Goal: Task Accomplishment & Management: Manage account settings

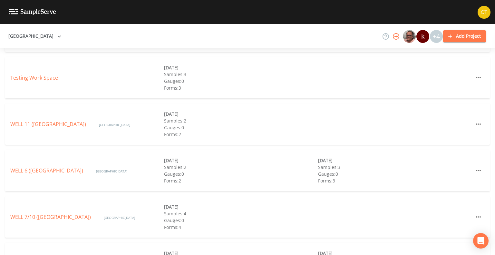
scroll to position [208, 0]
click at [61, 120] on link "WELL 11 ([GEOGRAPHIC_DATA])" at bounding box center [48, 123] width 76 height 7
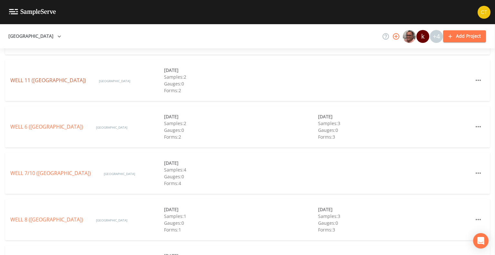
scroll to position [287, 0]
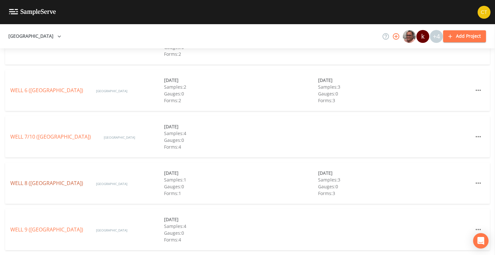
click at [52, 180] on link "WELL 8 ([GEOGRAPHIC_DATA])" at bounding box center [46, 183] width 73 height 7
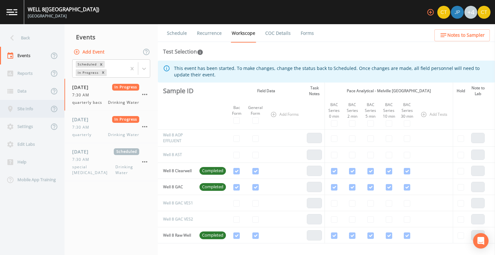
click at [25, 111] on div "Site Info" at bounding box center [24, 109] width 49 height 18
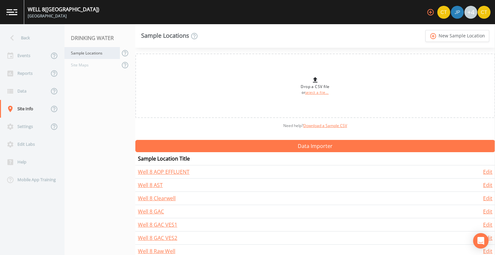
click at [99, 55] on div "Sample Locations" at bounding box center [92, 53] width 55 height 12
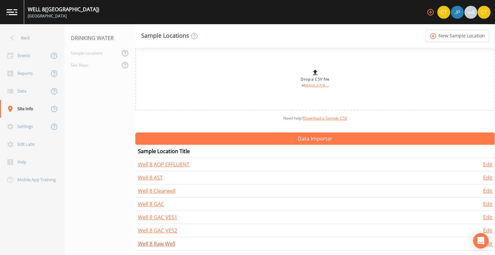
click at [152, 241] on link "Well 8 Raw Well" at bounding box center [156, 243] width 37 height 7
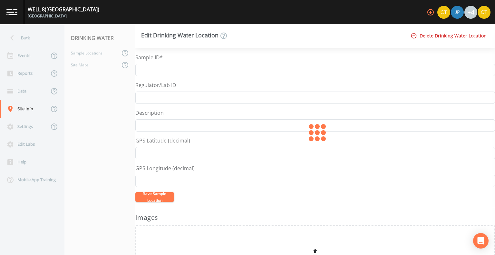
type input "Well 8 Raw Well"
type input "N-07512"
drag, startPoint x: 164, startPoint y: 99, endPoint x: 136, endPoint y: 99, distance: 27.7
click at [136, 99] on input "N-07512" at bounding box center [315, 98] width 360 height 12
click at [194, 71] on input "Well 8 Raw Well" at bounding box center [315, 70] width 360 height 12
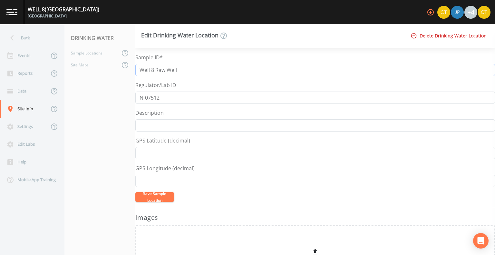
paste input "N-07512"
click at [178, 70] on input "Well 8 Raw Well N-07512" at bounding box center [315, 70] width 360 height 12
type input "Well 8 N-07512"
click at [161, 195] on button "Save Sample Location" at bounding box center [154, 197] width 39 height 10
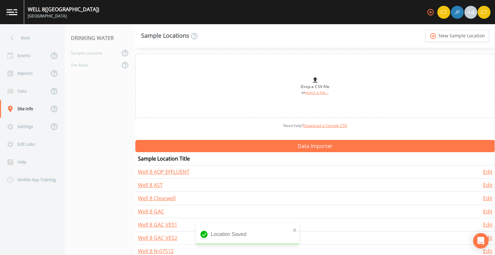
scroll to position [7, 0]
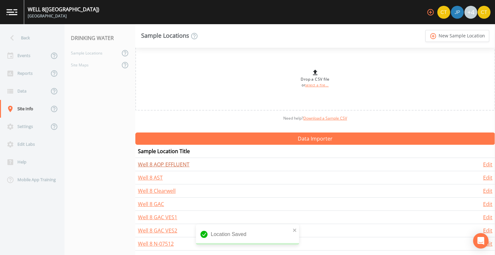
click at [164, 164] on link "Well 8 AOP EFFLUENT" at bounding box center [164, 164] width 52 height 7
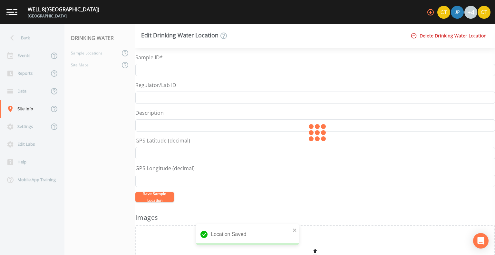
type input "Well 8 AOP EFFLUENT"
type input "07512-AOP-EFF"
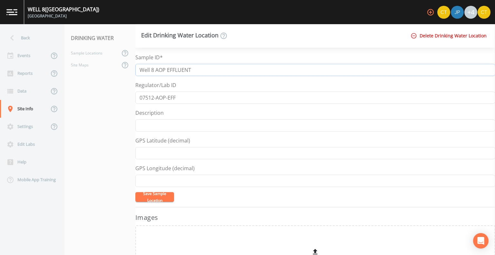
drag, startPoint x: 177, startPoint y: 72, endPoint x: 210, endPoint y: 72, distance: 33.2
click at [210, 72] on input "Well 8 AOP EFFLUENT" at bounding box center [315, 70] width 360 height 12
click at [187, 100] on input "07512-AOP-EFF" at bounding box center [315, 98] width 360 height 12
click at [198, 71] on input "Well 8 AOP EFF" at bounding box center [315, 70] width 360 height 12
paste input "07512-AOP-EFF"
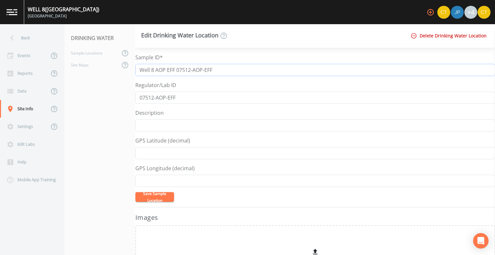
type input "Well 8 AOP EFF 07512-AOP-EFF"
click at [155, 195] on button "Save Sample Location" at bounding box center [154, 197] width 39 height 10
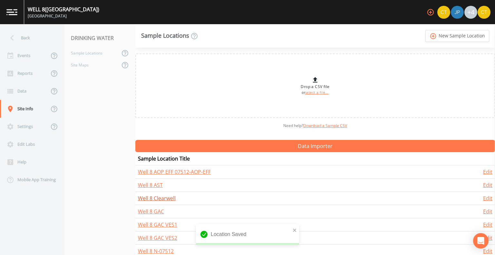
click at [155, 198] on link "Well 8 Clearwell" at bounding box center [157, 198] width 38 height 7
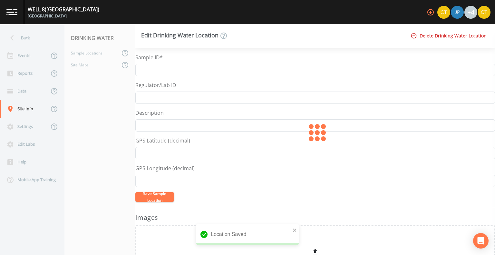
type input "Well 8 Clearwell"
type input "CW-07512"
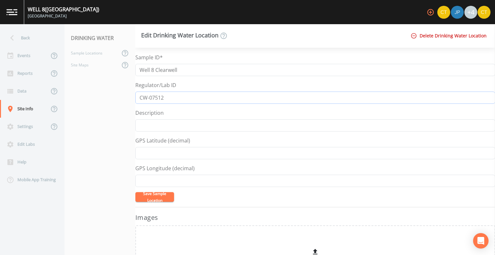
drag, startPoint x: 169, startPoint y: 96, endPoint x: 136, endPoint y: 92, distance: 33.8
click at [136, 92] on input "CW-07512" at bounding box center [315, 98] width 360 height 12
click at [210, 71] on input "Well 8 Clearwell" at bounding box center [315, 70] width 360 height 12
paste input "CW-07512"
type input "Well 8 Clearwell CW-07512"
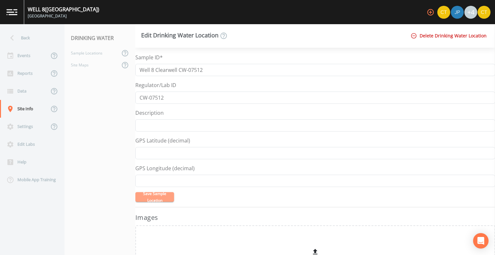
click at [155, 197] on button "Save Sample Location" at bounding box center [154, 197] width 39 height 10
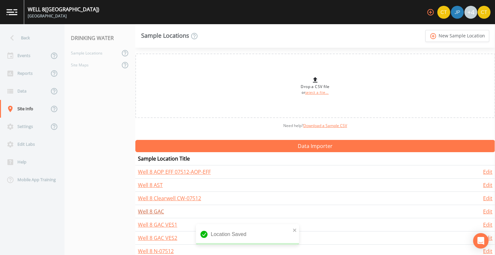
click at [146, 213] on link "Well 8 GAC" at bounding box center [151, 211] width 26 height 7
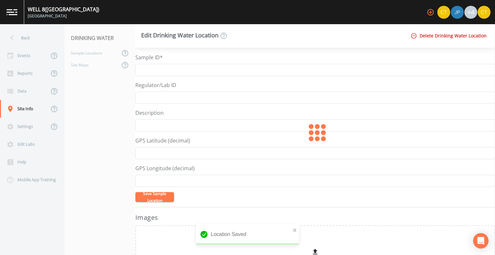
type input "Well 8 GAC"
type input "AOPGAC-07512"
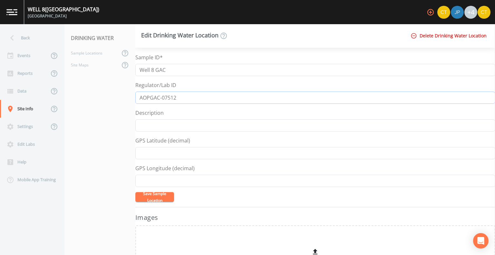
drag, startPoint x: 184, startPoint y: 95, endPoint x: 134, endPoint y: 96, distance: 49.7
click at [134, 96] on div "Back Events Reports Data Site Info Settings Edit Labs Help Mobile App Training …" at bounding box center [247, 139] width 495 height 231
click at [188, 72] on input "Well 8 GAC" at bounding box center [315, 70] width 360 height 12
paste input "AOPGAC-07512"
type input "Well 8 GAC AOPGAC-07512"
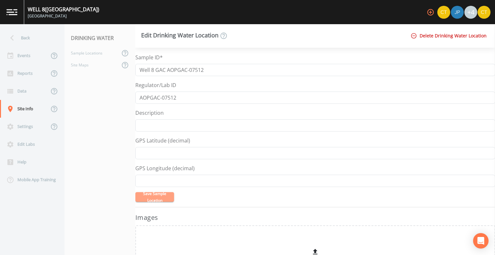
click at [159, 193] on button "Save Sample Location" at bounding box center [154, 197] width 39 height 10
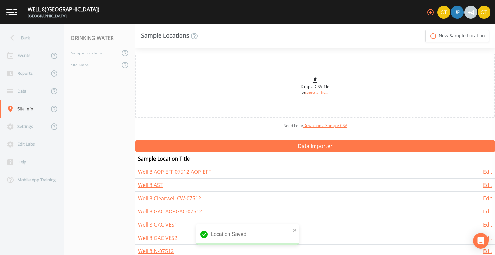
scroll to position [7, 0]
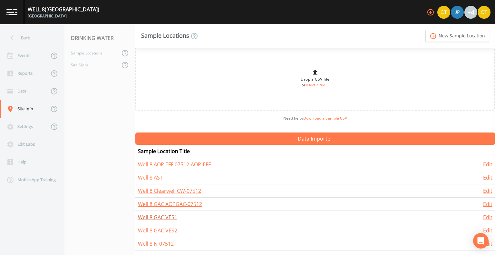
click at [154, 216] on link "Well 8 GAC VES1" at bounding box center [157, 217] width 39 height 7
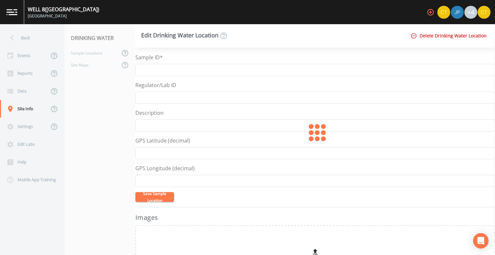
type input "Well 8 GAC VES1"
type input "VES1-07512"
drag, startPoint x: 181, startPoint y: 96, endPoint x: 136, endPoint y: 94, distance: 44.2
click at [136, 94] on input "VES1-07512" at bounding box center [315, 98] width 360 height 12
click at [200, 74] on input "Well 8 GAC VES1" at bounding box center [315, 70] width 360 height 12
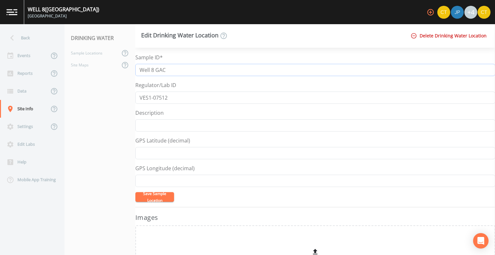
paste input "VES1-07512"
click at [159, 198] on button "Save Sample Location" at bounding box center [154, 197] width 39 height 10
click at [166, 72] on input "Well 8 GAC VES1-07512" at bounding box center [315, 70] width 360 height 12
type input "Well 8 VES1-07512"
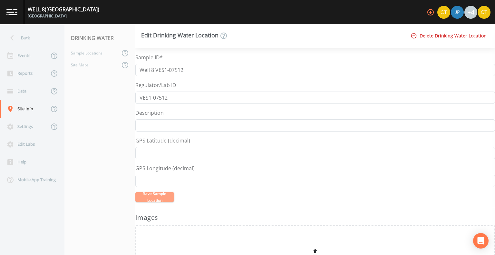
click at [152, 192] on button "Save Sample Location" at bounding box center [154, 197] width 39 height 10
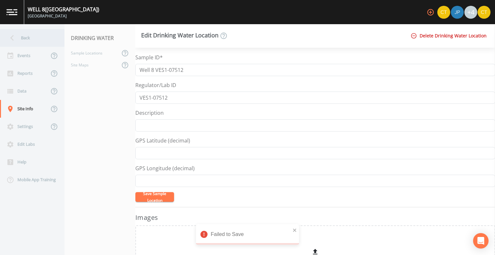
click at [22, 39] on div "Back" at bounding box center [29, 38] width 58 height 18
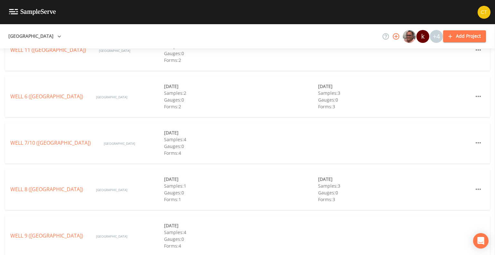
scroll to position [287, 0]
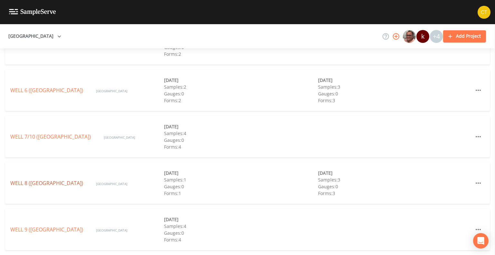
click at [53, 180] on link "WELL 8 (GARDEN CITY PARK WATER DISTRICT)" at bounding box center [46, 183] width 73 height 7
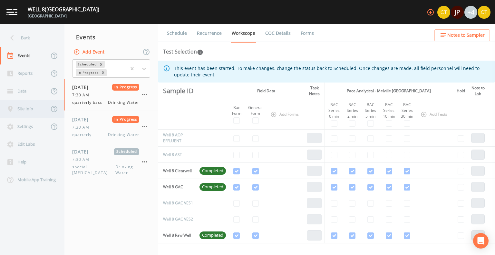
click at [26, 108] on div "Site Info" at bounding box center [24, 109] width 49 height 18
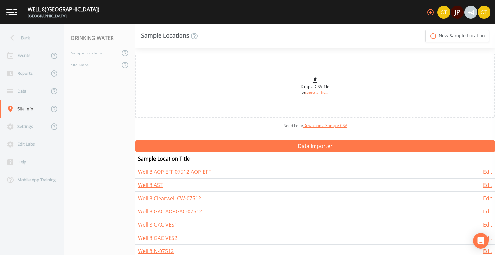
scroll to position [7, 0]
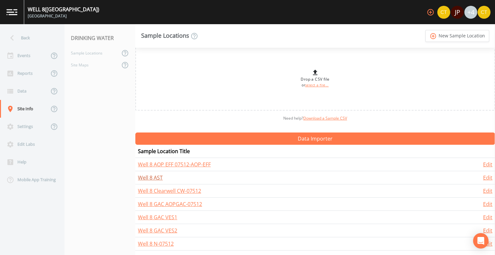
click at [152, 177] on link "Well 8 AST" at bounding box center [150, 177] width 25 height 7
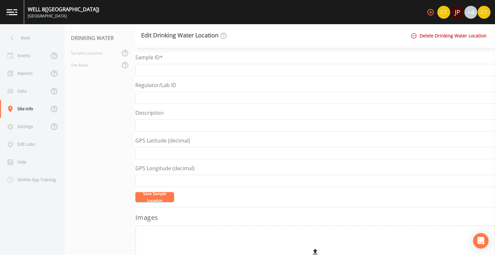
click at [277, 37] on div "Edit Drinking Water Location Delete Drinking Water Location" at bounding box center [315, 36] width 360 height 24
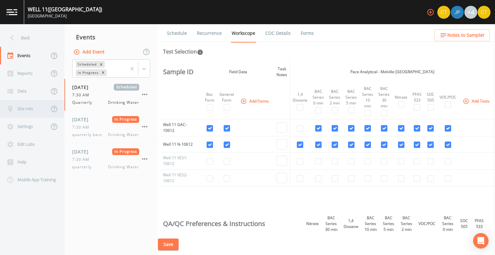
click at [32, 111] on div "Site Info" at bounding box center [24, 109] width 49 height 18
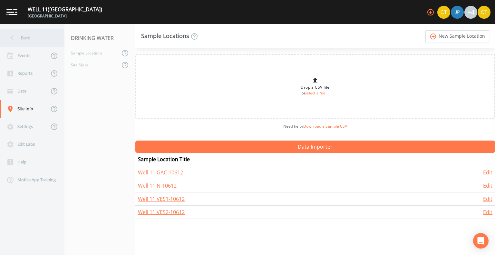
click at [16, 37] on icon at bounding box center [11, 37] width 11 height 11
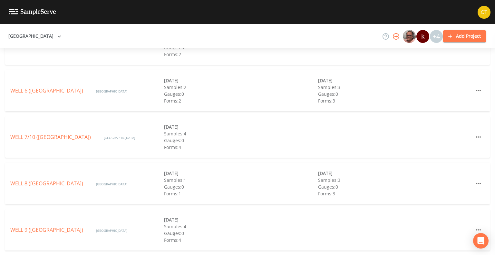
scroll to position [287, 0]
click at [59, 226] on link "WELL 9 ([GEOGRAPHIC_DATA])" at bounding box center [46, 229] width 73 height 7
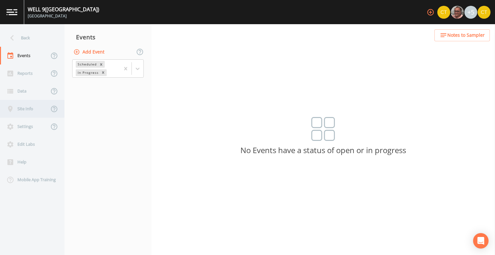
click at [29, 110] on div "Site Info" at bounding box center [24, 109] width 49 height 18
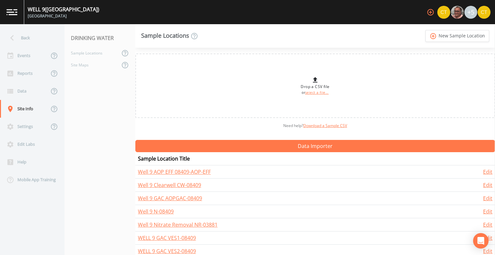
scroll to position [7, 0]
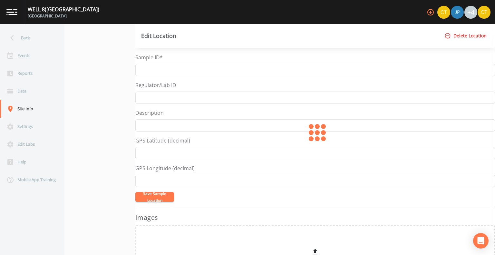
type input "Well 8 AST"
type input "AS-07512"
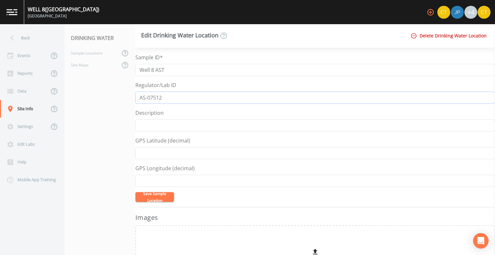
drag, startPoint x: 176, startPoint y: 98, endPoint x: 128, endPoint y: 93, distance: 48.4
click at [128, 93] on div "Back Events Reports Data Site Info Settings Edit Labs Help Mobile App Training …" at bounding box center [247, 139] width 495 height 231
click at [211, 67] on input "Well 8 AST" at bounding box center [315, 70] width 360 height 12
paste input "AS-07512"
type input "Well 8 AST AS-07512"
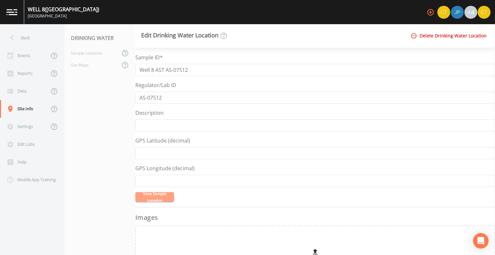
click at [157, 194] on button "Save Sample Location" at bounding box center [154, 197] width 39 height 10
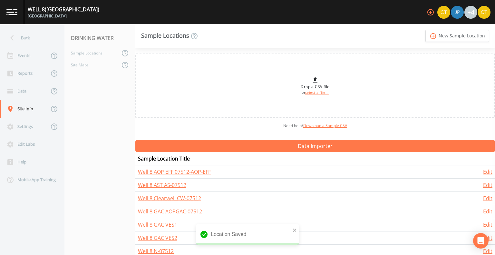
scroll to position [7, 0]
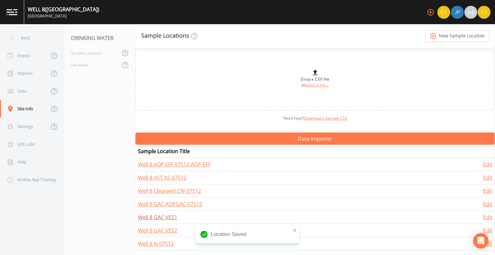
click at [163, 216] on link "Well 8 GAC VES1" at bounding box center [157, 217] width 39 height 7
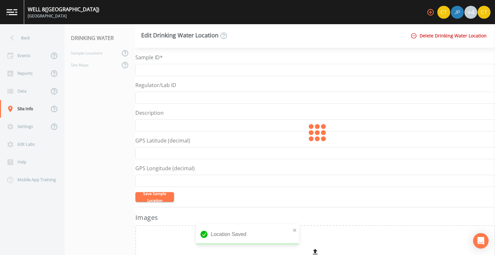
type input "Well 8 GAC VES1"
type input "VES1-07512"
click at [178, 103] on input "VES1-07512" at bounding box center [315, 98] width 360 height 12
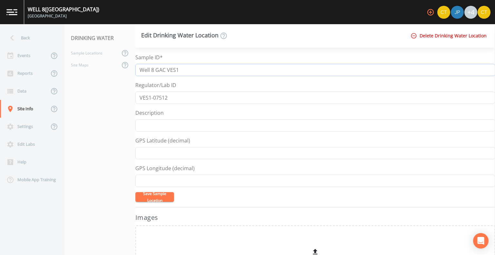
click at [210, 68] on input "Well 8 GAC VES1" at bounding box center [315, 70] width 360 height 12
paste input "VES1-07512"
type input "Well 8 GAC VES1-07512"
click at [152, 197] on button "Save Sample Location" at bounding box center [154, 197] width 39 height 10
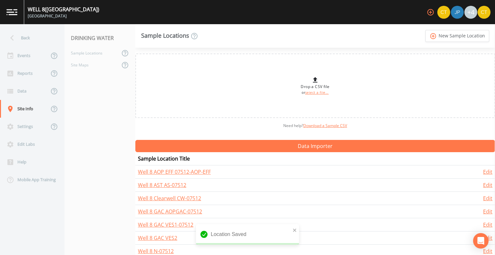
scroll to position [7, 0]
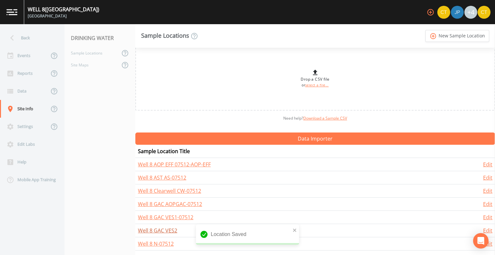
click at [167, 230] on link "Well 8 GAC VES2" at bounding box center [157, 230] width 39 height 7
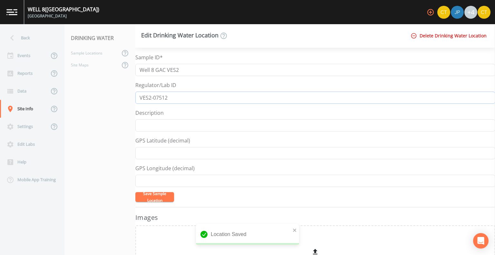
click at [176, 100] on input "VES2-07512" at bounding box center [315, 98] width 360 height 12
click at [198, 70] on input "Well 8 GAC VES2" at bounding box center [315, 70] width 360 height 12
paste input "VES2-07512"
type input "Well 8 GAC VES2-07512"
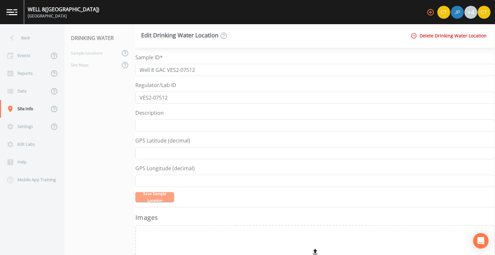
click at [155, 195] on button "Save Sample Location" at bounding box center [154, 197] width 39 height 10
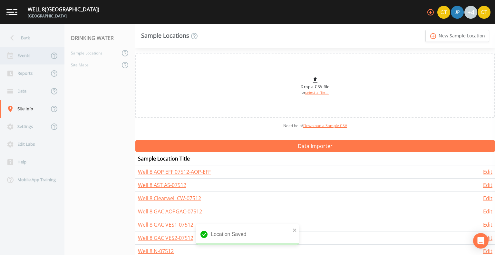
click at [22, 51] on div "Events" at bounding box center [24, 56] width 49 height 18
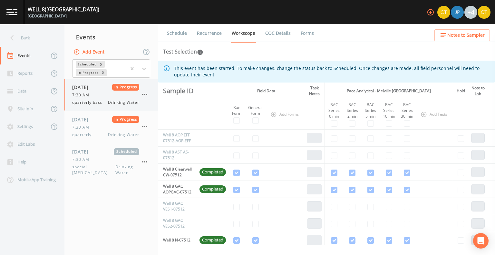
click at [93, 90] on span "[DATE]" at bounding box center [82, 87] width 21 height 7
click at [93, 119] on span "[DATE]" at bounding box center [82, 119] width 21 height 7
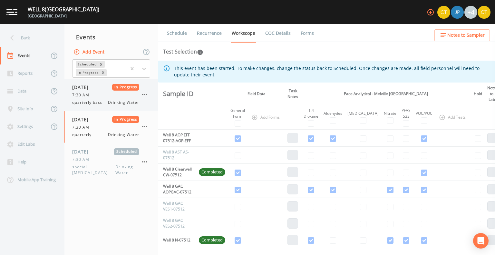
click at [95, 97] on div "7:30 AM" at bounding box center [105, 95] width 67 height 6
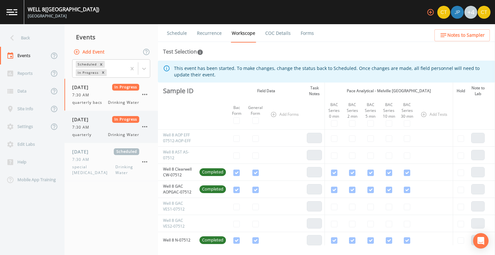
click at [92, 122] on span "[DATE]" at bounding box center [82, 119] width 21 height 7
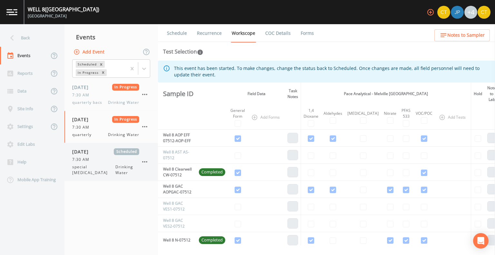
click at [89, 149] on span "[DATE]" at bounding box center [82, 151] width 21 height 7
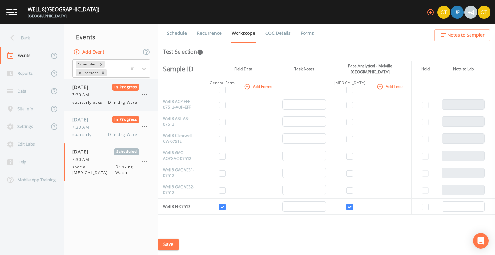
click at [94, 91] on div "10/02/2025 In Progress 7:30 AM quarterly bacs Drinking Water" at bounding box center [105, 95] width 67 height 22
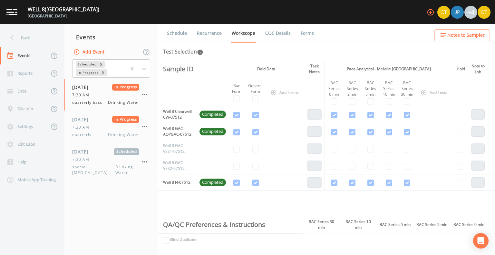
scroll to position [54, 0]
